Goal: Check status: Check status

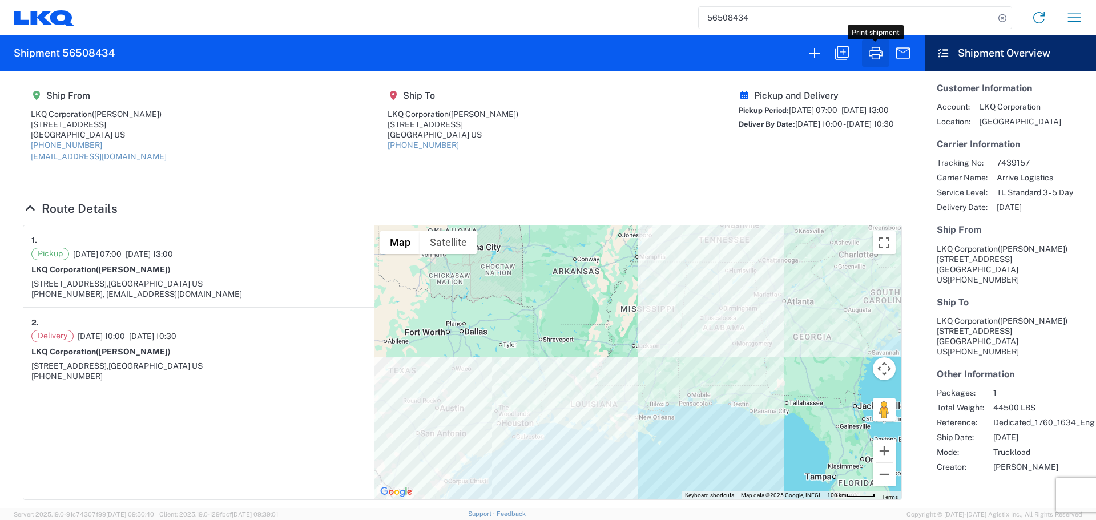
click at [874, 46] on icon "button" at bounding box center [876, 53] width 18 height 18
click at [741, 21] on input "56508434" at bounding box center [847, 18] width 296 height 22
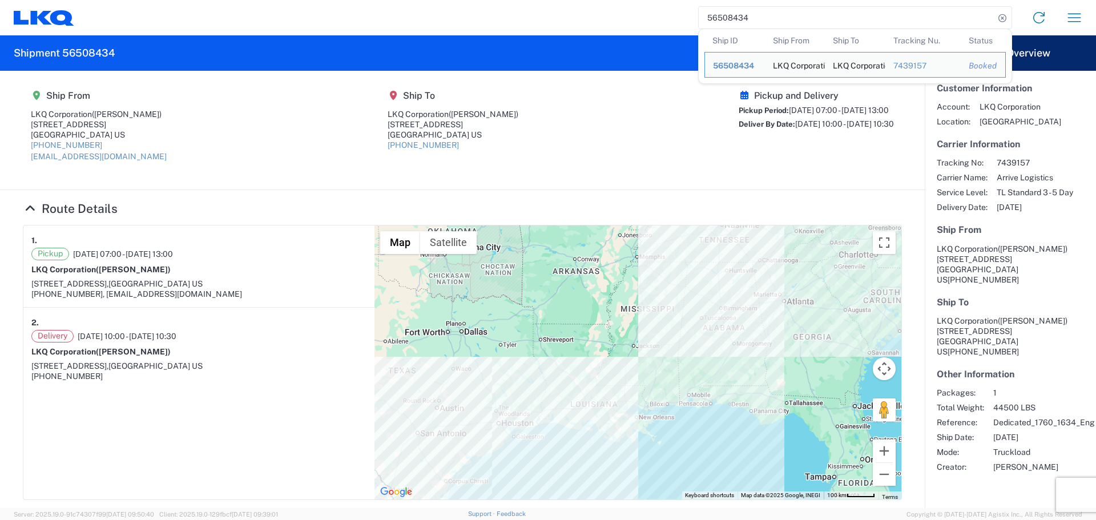
click at [741, 21] on input "56508434" at bounding box center [847, 18] width 296 height 22
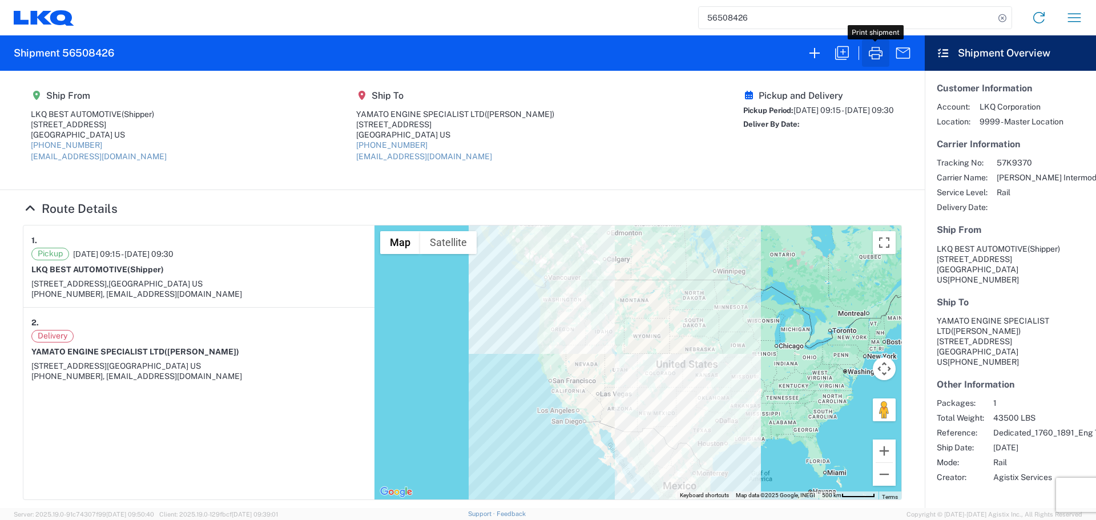
click at [872, 59] on icon "button" at bounding box center [876, 53] width 14 height 13
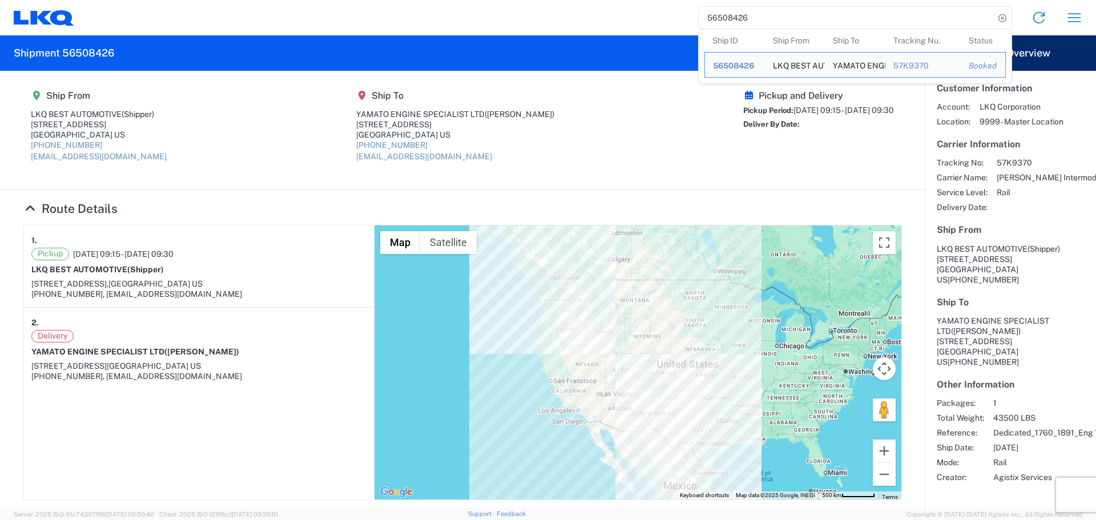
click at [742, 22] on input "56508426" at bounding box center [847, 18] width 296 height 22
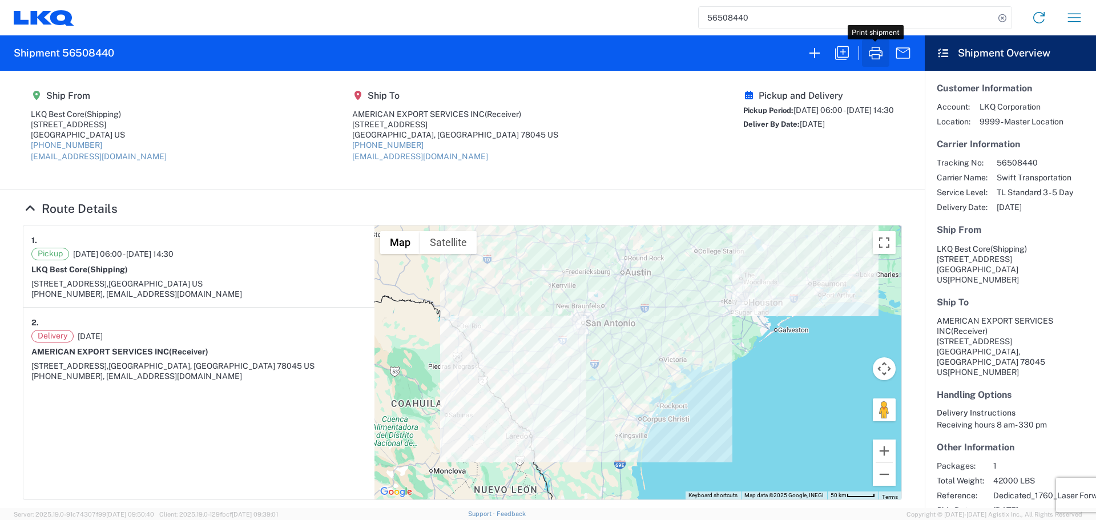
click at [872, 48] on icon "button" at bounding box center [876, 53] width 14 height 13
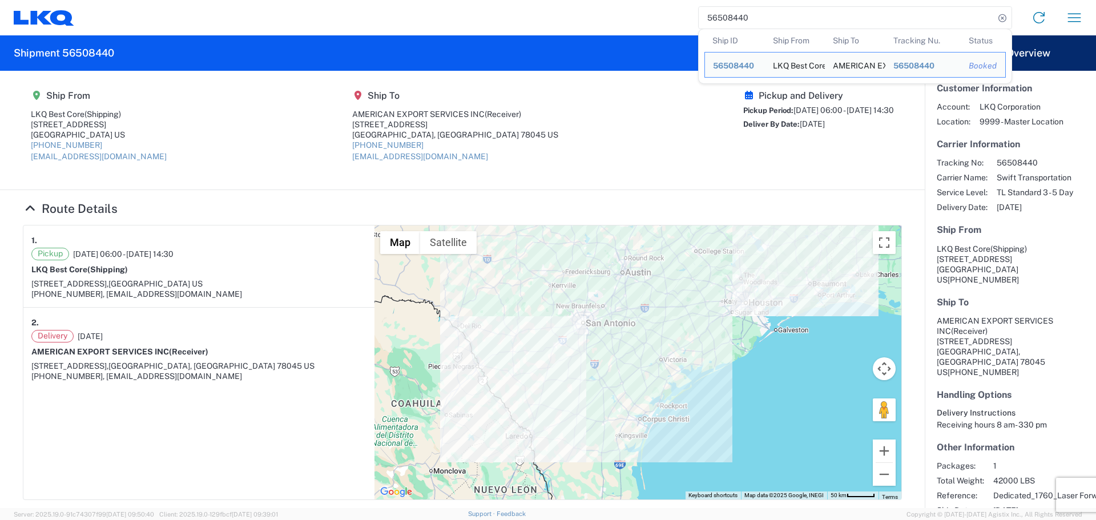
click at [746, 19] on input "56508440" at bounding box center [847, 18] width 296 height 22
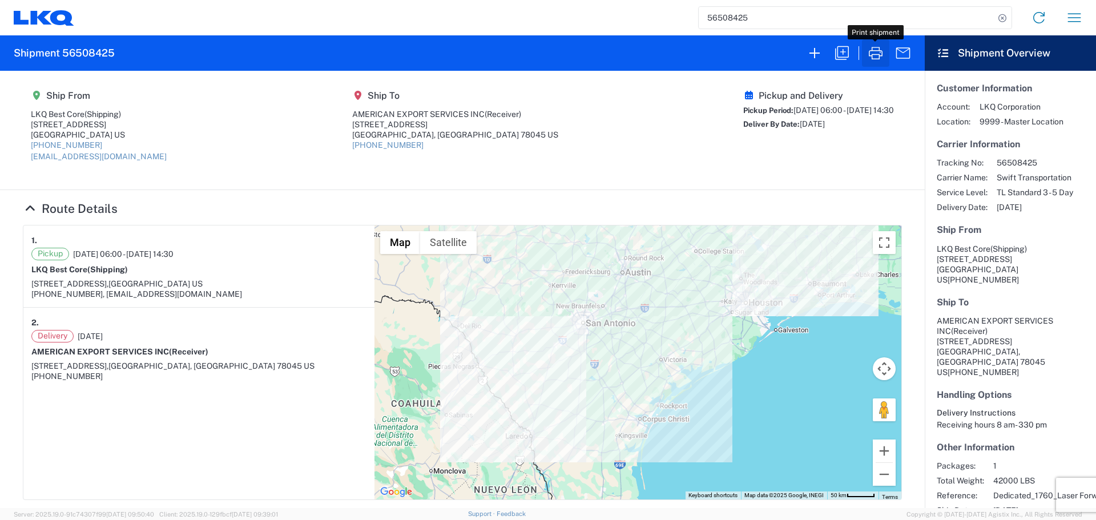
click at [871, 51] on icon "button" at bounding box center [876, 53] width 14 height 13
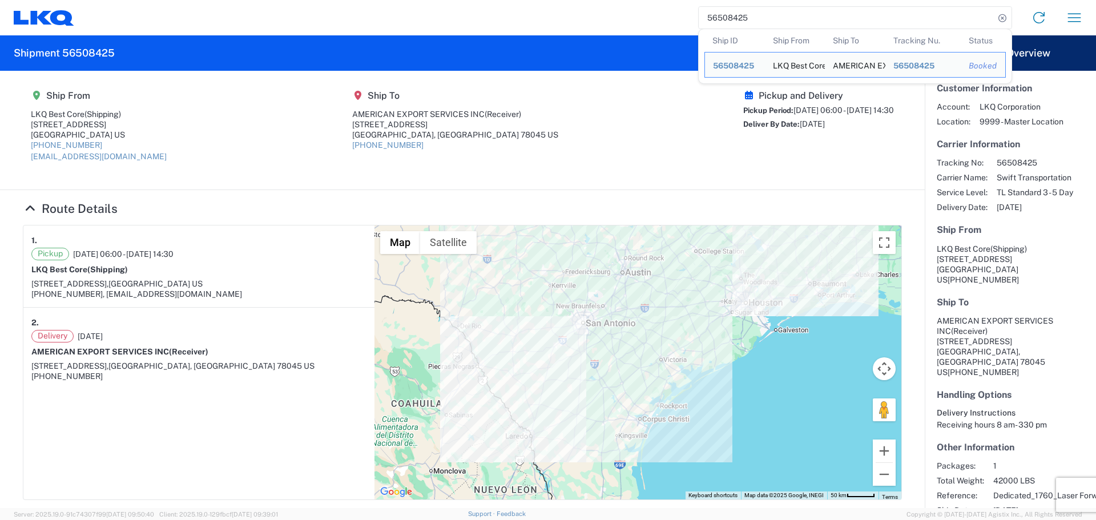
click at [727, 23] on input "56508425" at bounding box center [847, 18] width 296 height 22
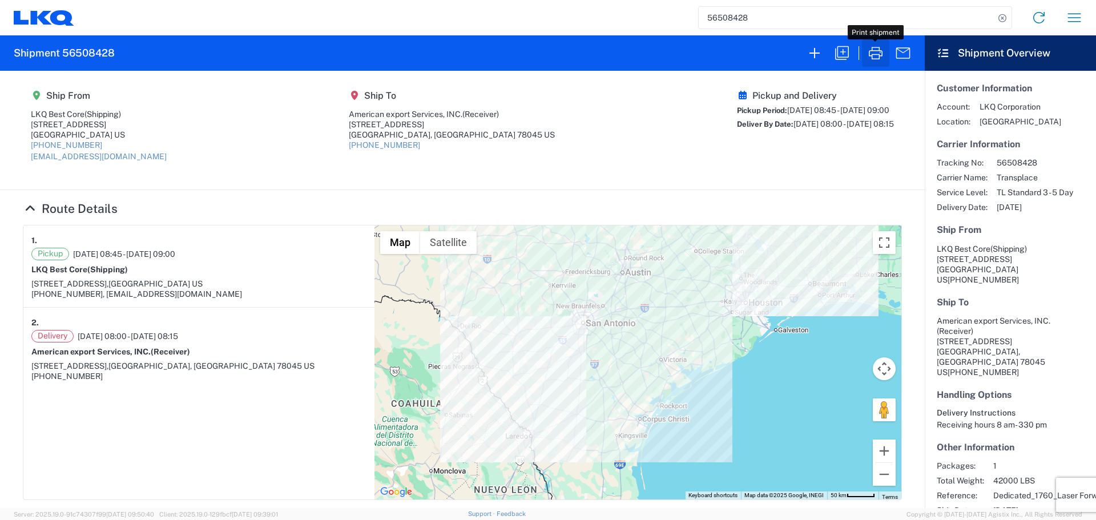
click at [872, 47] on icon "button" at bounding box center [876, 53] width 18 height 18
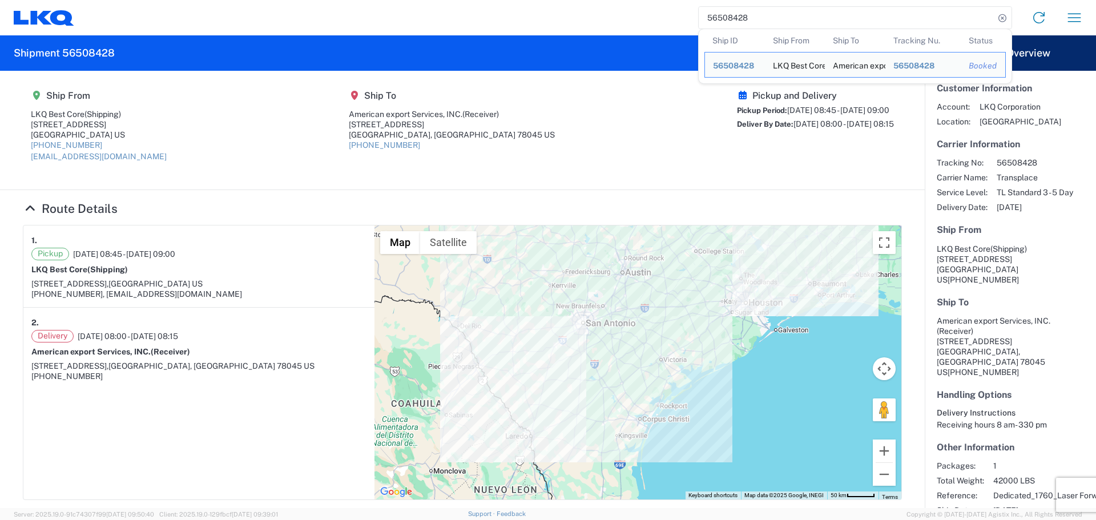
click at [733, 7] on input "56508428" at bounding box center [847, 18] width 296 height 22
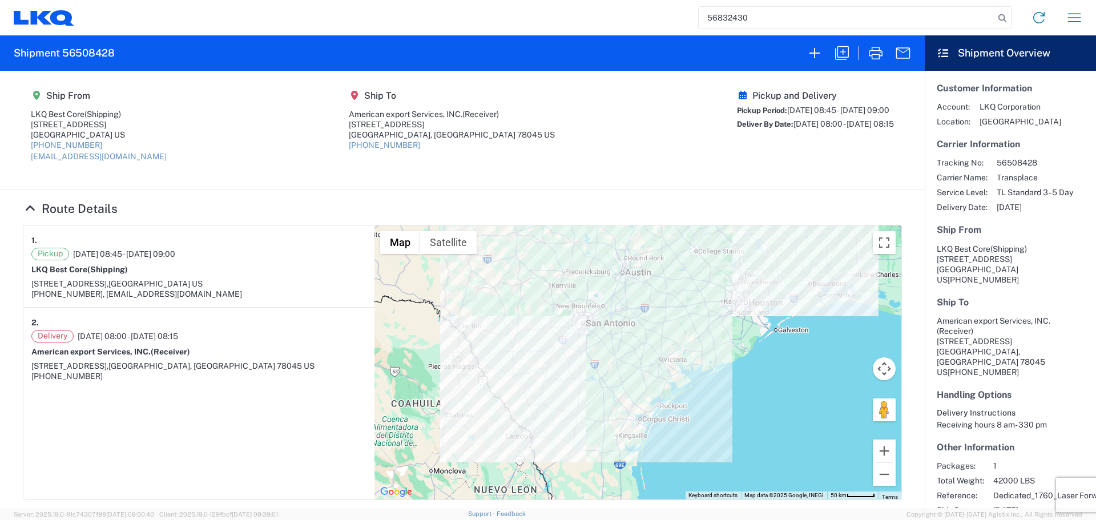
type input "56832430"
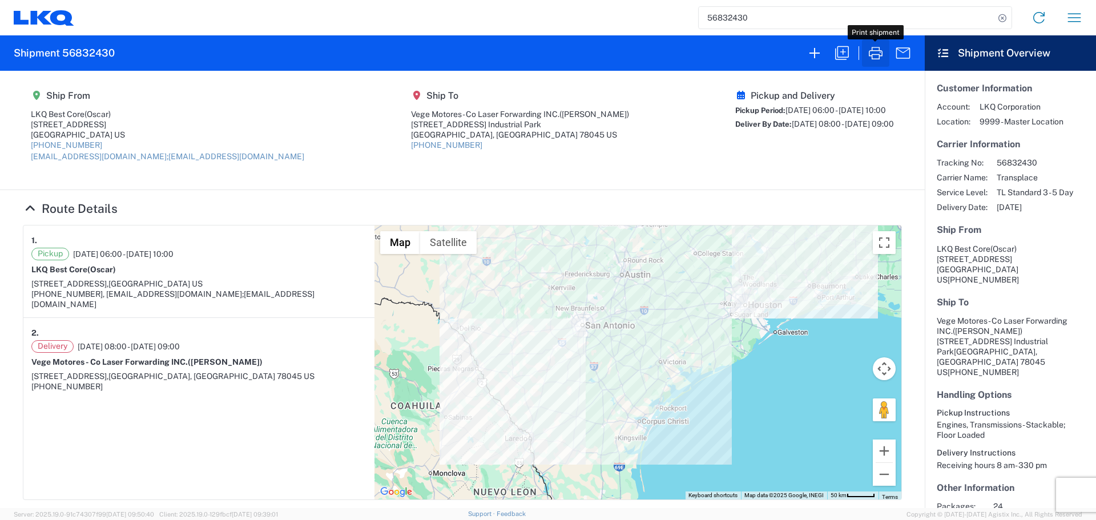
click at [880, 57] on icon "button" at bounding box center [876, 53] width 14 height 13
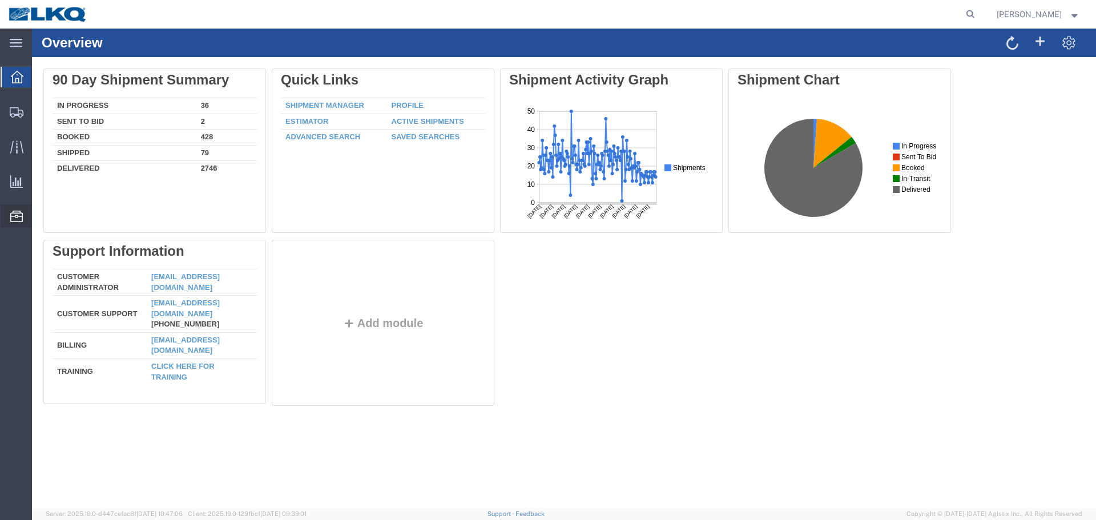
click at [0, 0] on span "Location Appointment" at bounding box center [0, 0] width 0 height 0
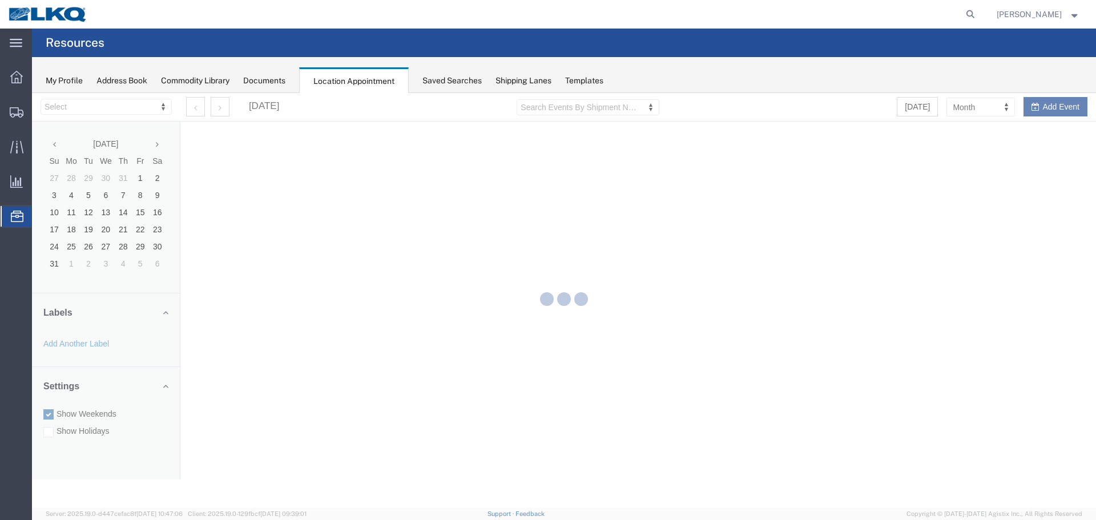
select select "27634"
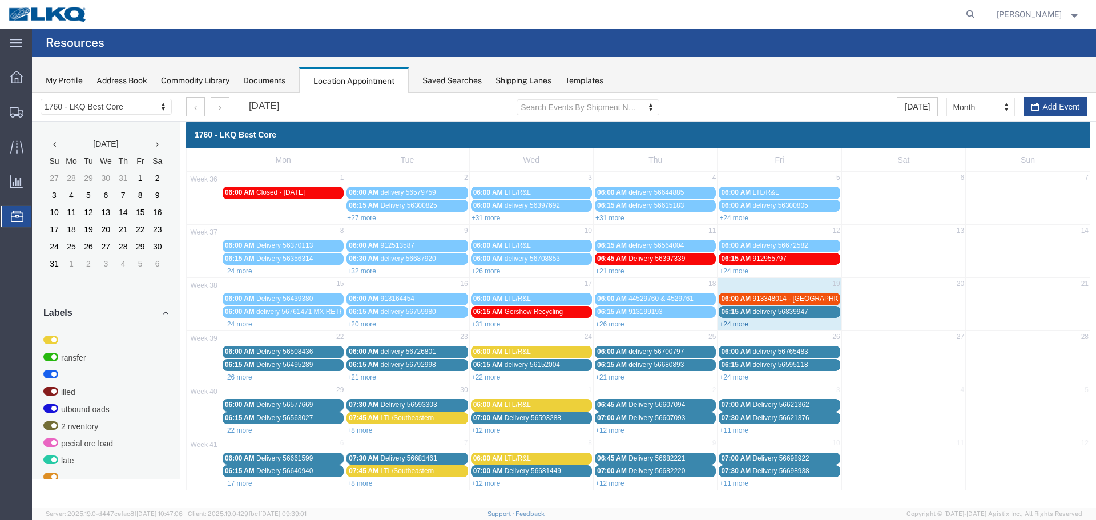
click at [729, 320] on link "+24 more" at bounding box center [733, 324] width 29 height 8
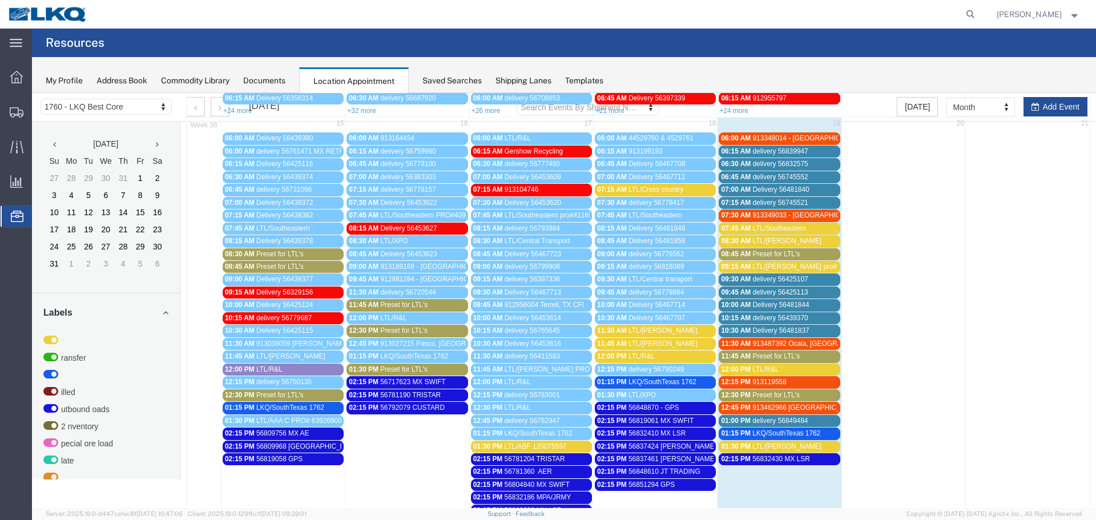
scroll to position [171, 0]
